Goal: Understand process/instructions: Learn about a topic

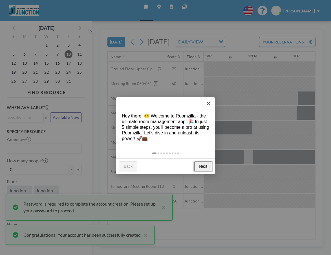
scroll to position [0, 495]
click at [203, 161] on link "Next" at bounding box center [203, 166] width 18 height 10
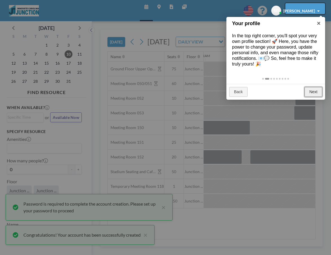
click at [314, 87] on link "Next" at bounding box center [314, 92] width 18 height 10
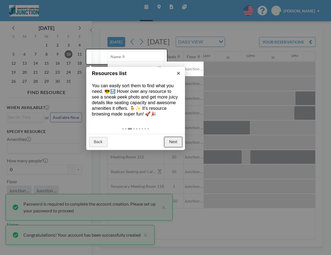
click at [173, 137] on link "Next" at bounding box center [173, 142] width 18 height 10
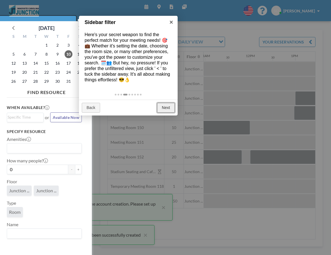
scroll to position [1, 0]
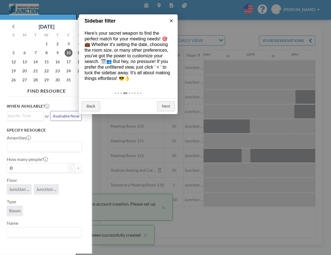
click at [176, 98] on div "Back Next" at bounding box center [128, 106] width 99 height 16
click at [171, 101] on link "Next" at bounding box center [166, 106] width 18 height 10
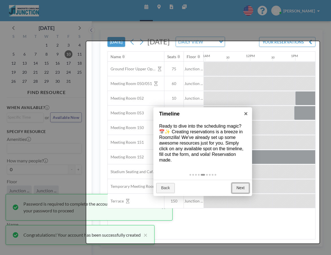
click at [243, 183] on link "Next" at bounding box center [241, 188] width 18 height 10
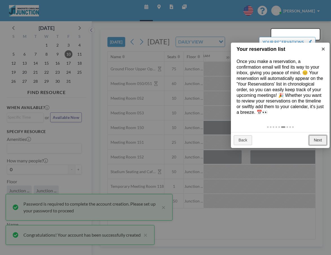
click at [322, 135] on link "Next" at bounding box center [318, 140] width 18 height 10
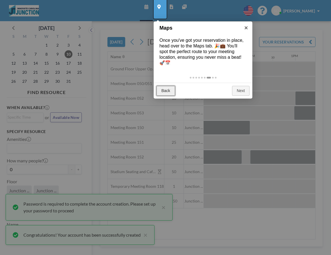
click at [167, 86] on link "Back" at bounding box center [166, 91] width 18 height 10
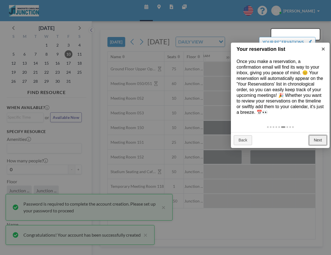
click at [316, 135] on link "Next" at bounding box center [318, 140] width 18 height 10
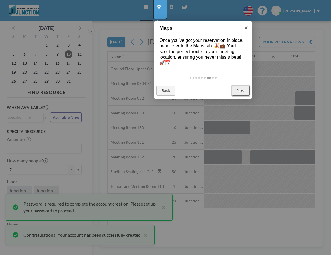
click at [248, 86] on link "Next" at bounding box center [241, 91] width 18 height 10
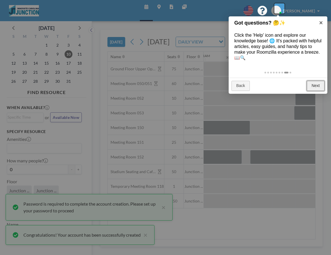
click at [314, 81] on link "Next" at bounding box center [316, 86] width 18 height 10
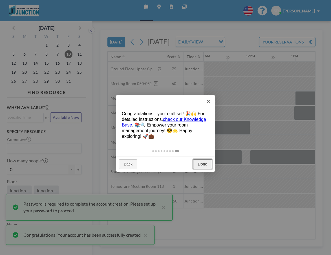
click at [202, 159] on link "Done" at bounding box center [202, 164] width 19 height 10
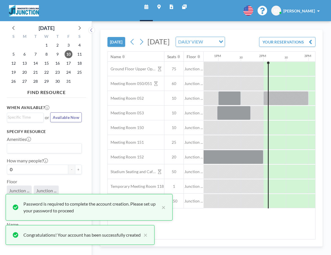
scroll to position [0, 570]
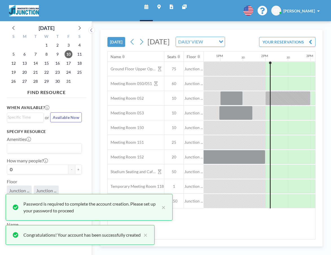
click at [166, 52] on div "Name Seats Floor" at bounding box center [156, 57] width 96 height 10
click at [198, 54] on div at bounding box center [200, 56] width 4 height 5
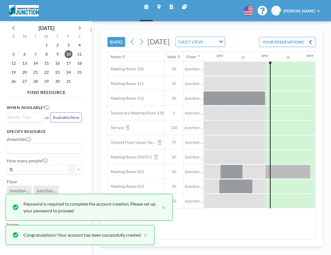
click at [198, 55] on icon at bounding box center [199, 57] width 2 height 4
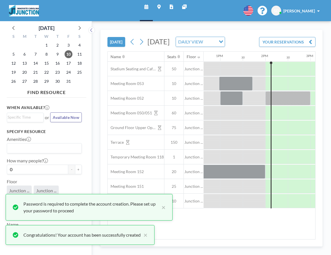
click at [204, 41] on div "[DATE] [DATE] DAILY VIEW Loading... YOUR RESERVATIONS" at bounding box center [211, 40] width 208 height 21
click at [167, 54] on div "Seats" at bounding box center [171, 56] width 9 height 5
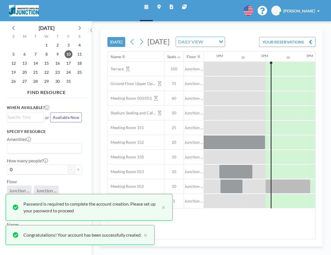
click at [187, 54] on div "Floor" at bounding box center [192, 56] width 10 height 5
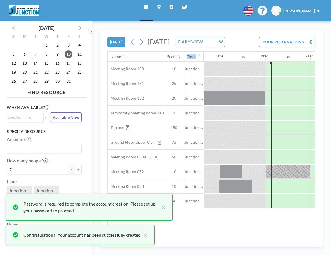
click at [187, 54] on div "Floor" at bounding box center [192, 56] width 10 height 5
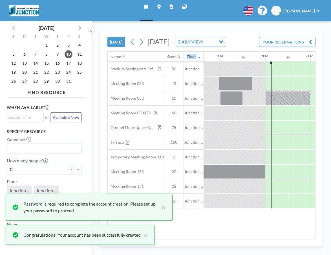
drag, startPoint x: 165, startPoint y: 46, endPoint x: 184, endPoint y: 47, distance: 18.9
click at [184, 52] on div "Name Seats Floor 12AM 30 1AM 30 2AM 30 3AM 30 4AM 30 5AM 30 6AM 30 7AM 30 8AM 3…" at bounding box center [127, 57] width 1179 height 10
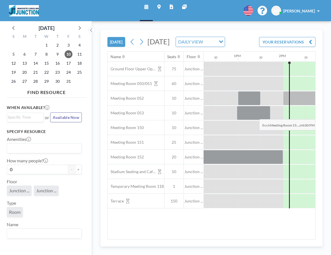
scroll to position [0, 553]
